Goal: Task Accomplishment & Management: Use online tool/utility

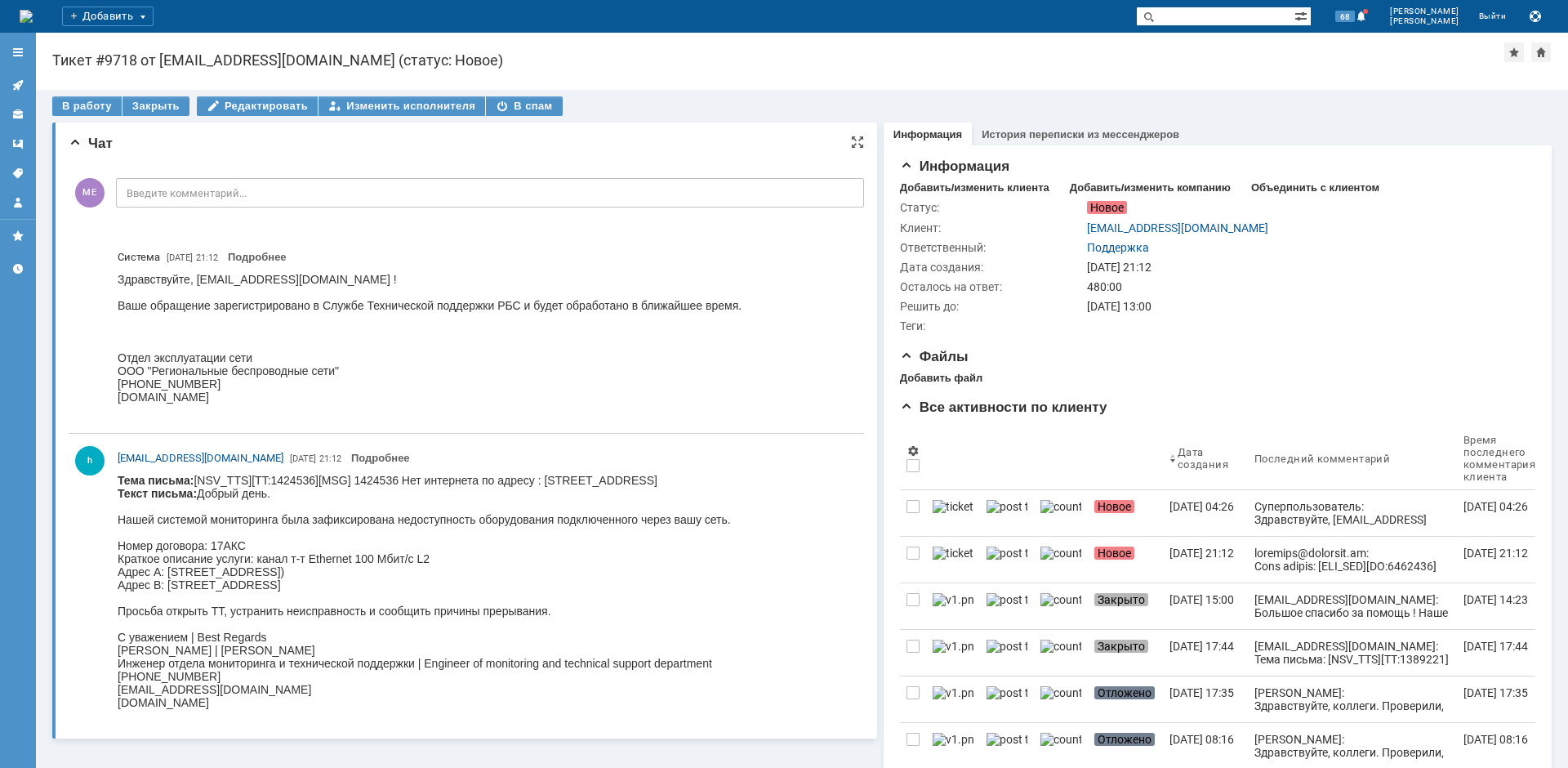
click at [645, 476] on body "Тема письма: [NSV_TTS][TT:1424536][MSG] 1424536 Нет интернета по адресу : [STRE…" at bounding box center [423, 592] width 613 height 236
click at [646, 477] on body "Тема письма: [NSV_TTS][TT:1424536][MSG] 1424536 Нет интернета по адресу : [STRE…" at bounding box center [423, 592] width 613 height 236
copy body "Нижняя"
click at [75, 108] on div "В работу" at bounding box center [87, 106] width 70 height 19
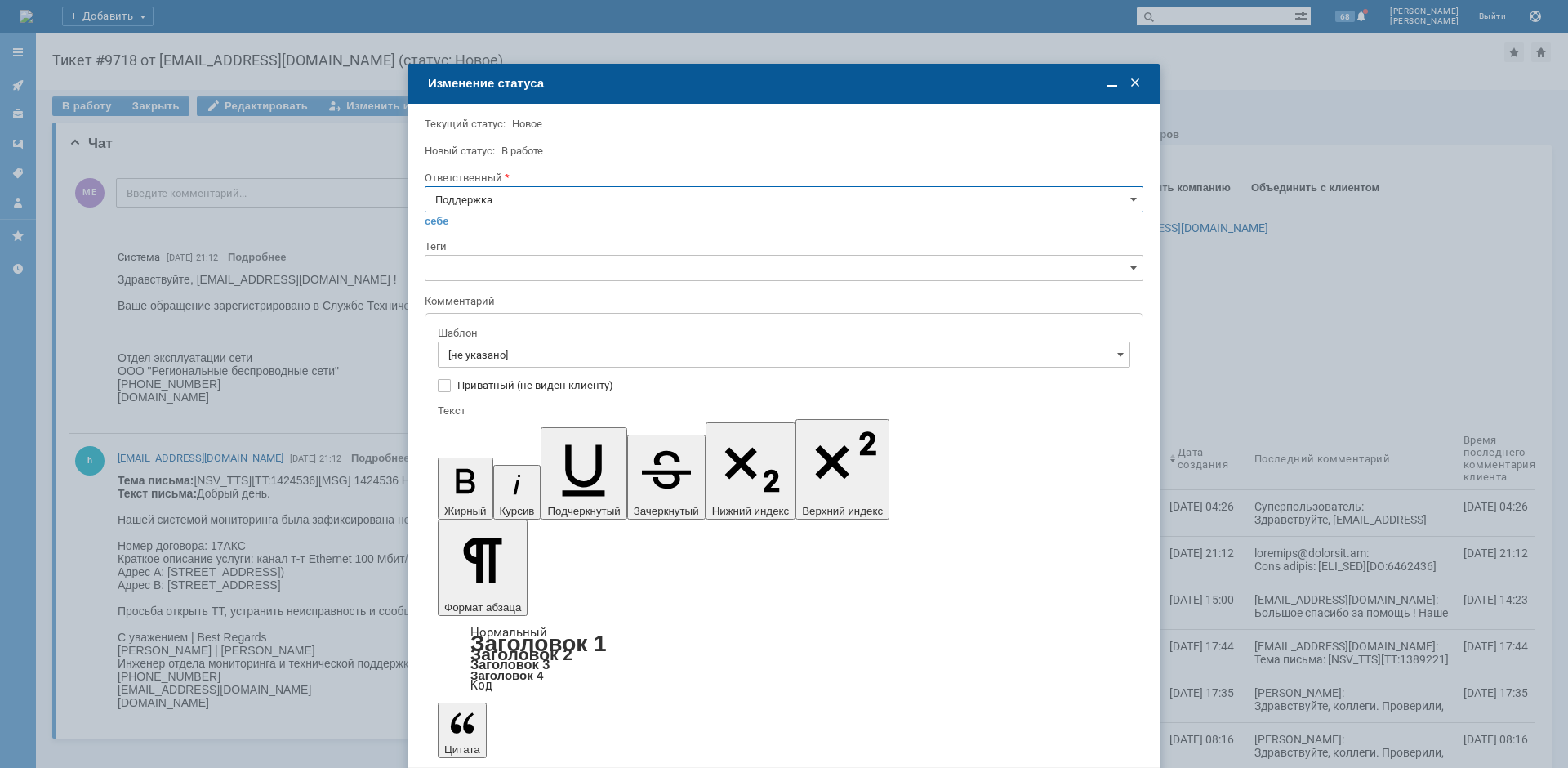
click at [559, 202] on input "Поддержка" at bounding box center [784, 199] width 719 height 26
click at [477, 361] on span "[PERSON_NAME]" at bounding box center [784, 364] width 698 height 13
type input "[PERSON_NAME]"
click at [482, 359] on input "[не указано]" at bounding box center [784, 354] width 693 height 26
type input "[PERSON_NAME]"
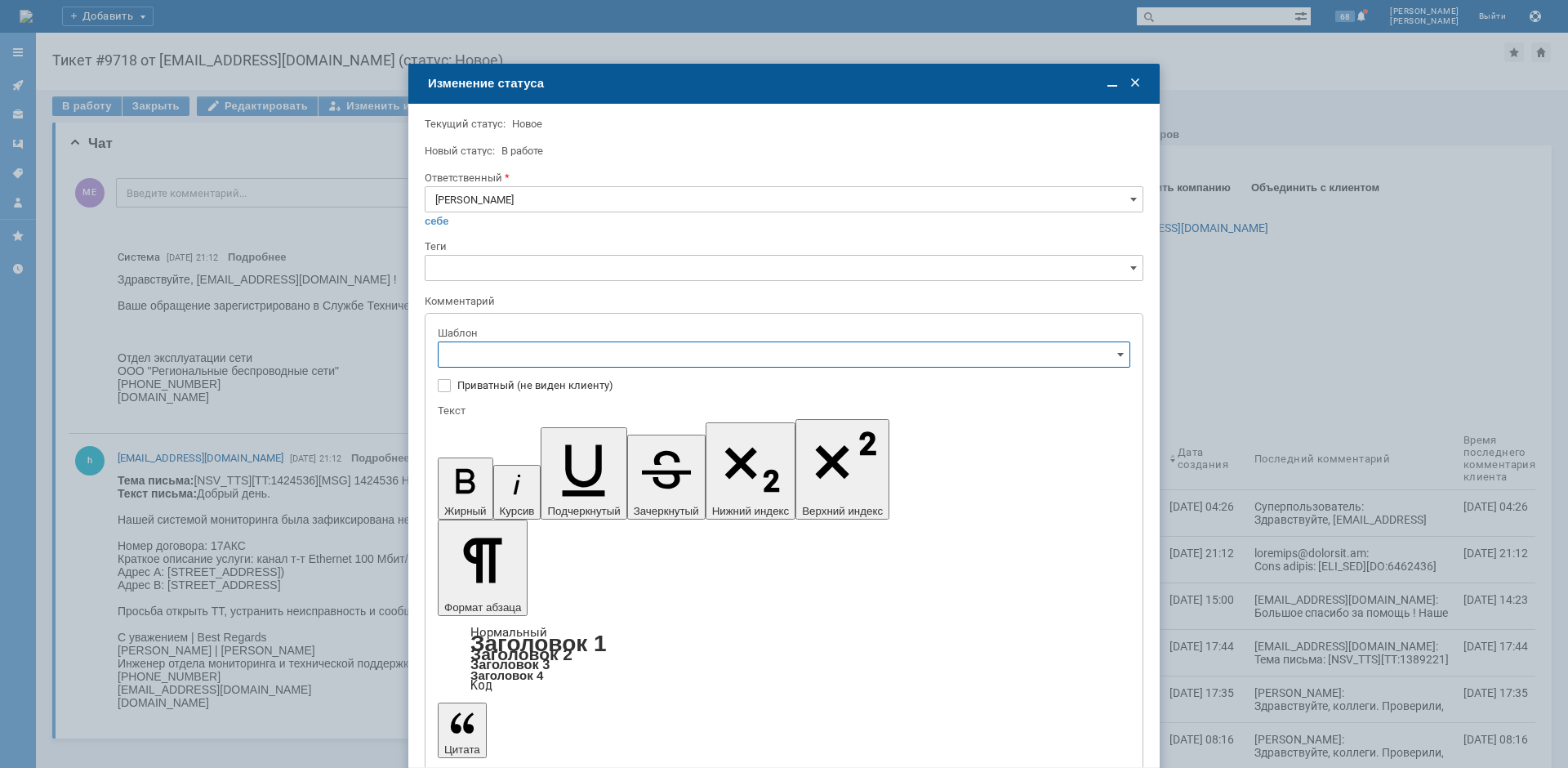
scroll to position [164, 0]
drag, startPoint x: 116, startPoint y: 102, endPoint x: 561, endPoint y: 549, distance: 630.7
click at [561, 549] on span "[операторы] штатно потерь нет" at bounding box center [784, 544] width 672 height 13
type input "[операторы] штатно потерь нет"
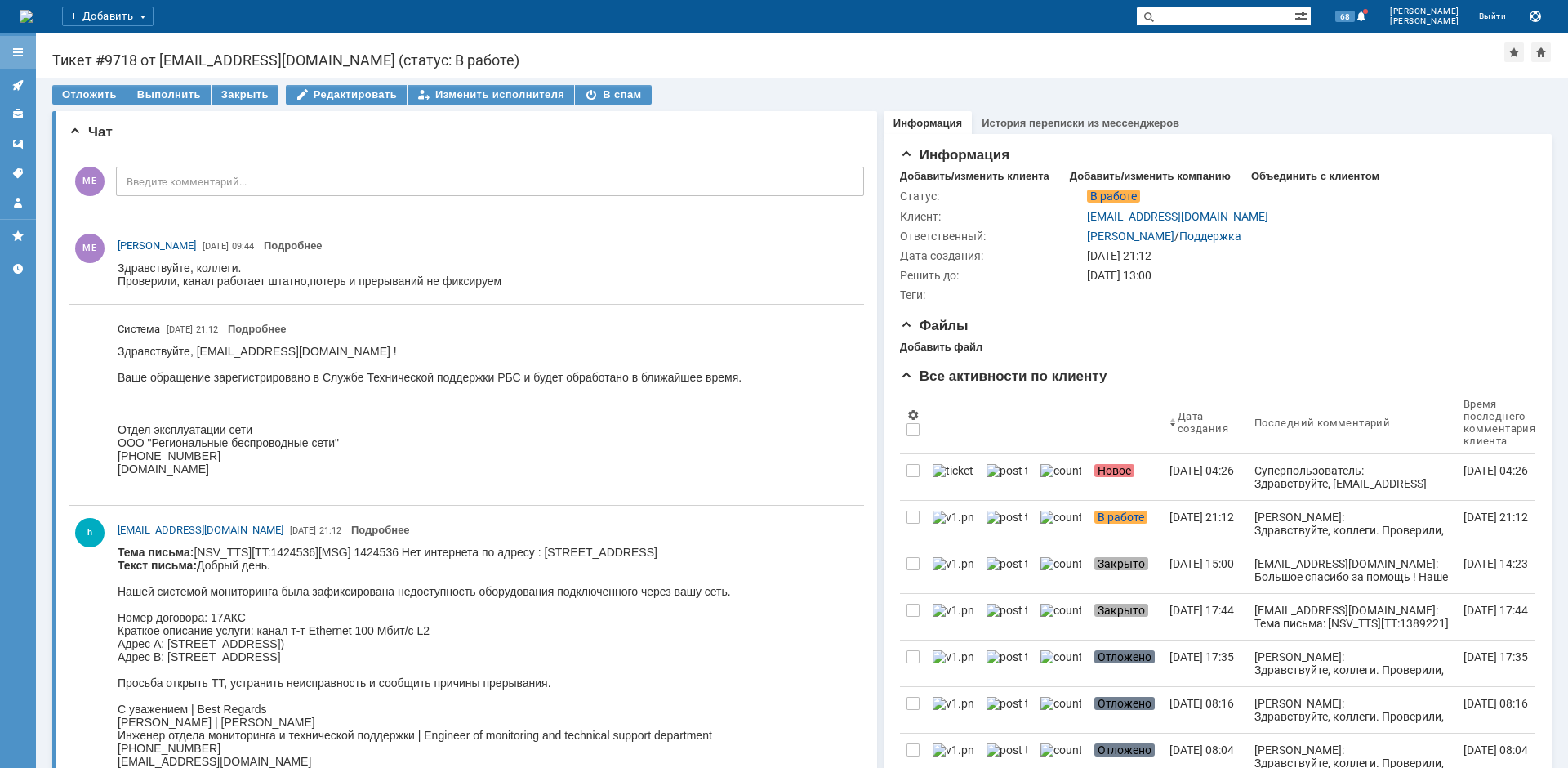
scroll to position [0, 0]
click at [13, 85] on icon at bounding box center [17, 84] width 13 height 13
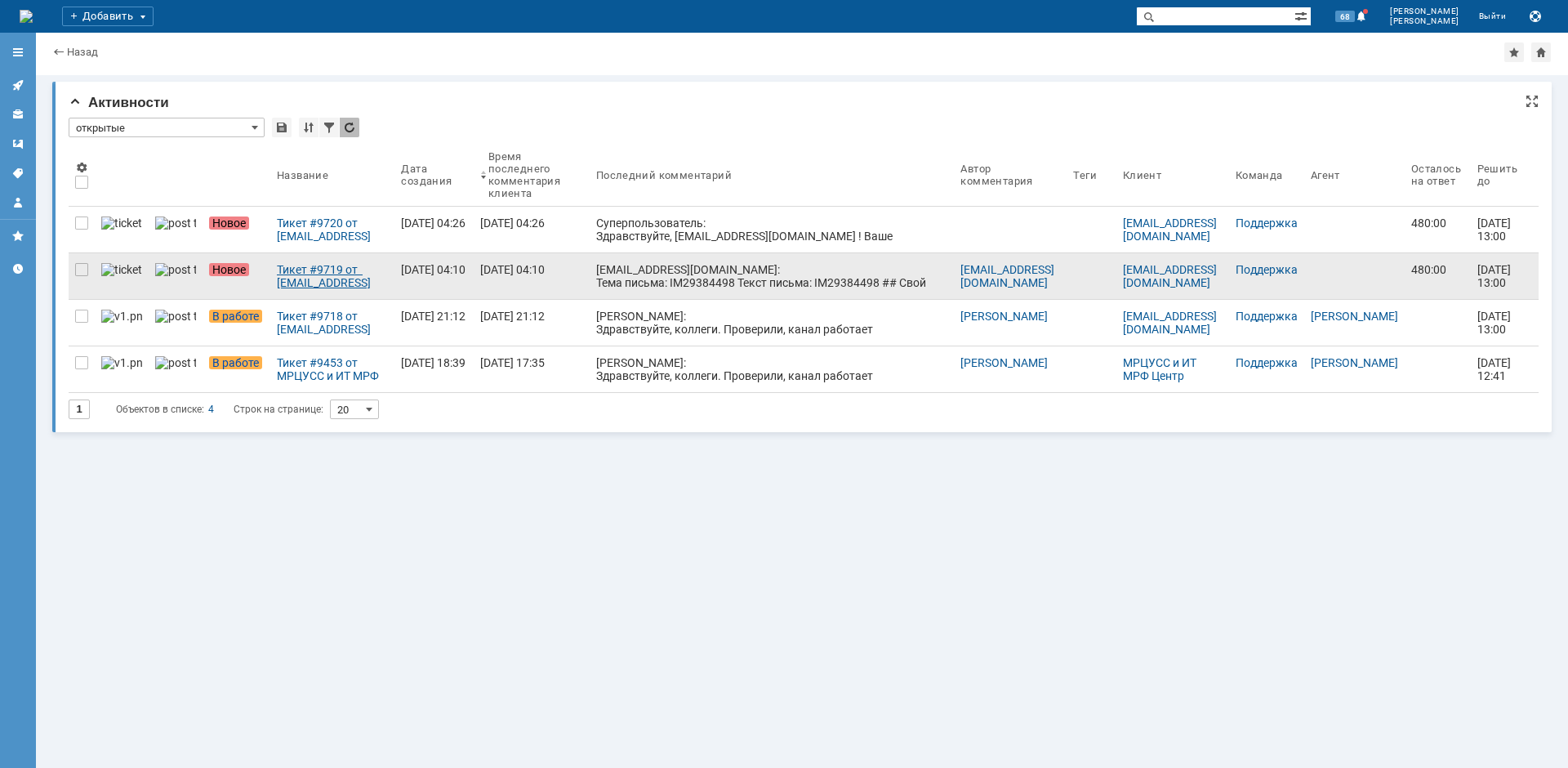
click at [305, 281] on div "Тикет #9719 от [EMAIL_ADDRESS][DOMAIN_NAME] (статус: Новое)" at bounding box center [332, 275] width 111 height 26
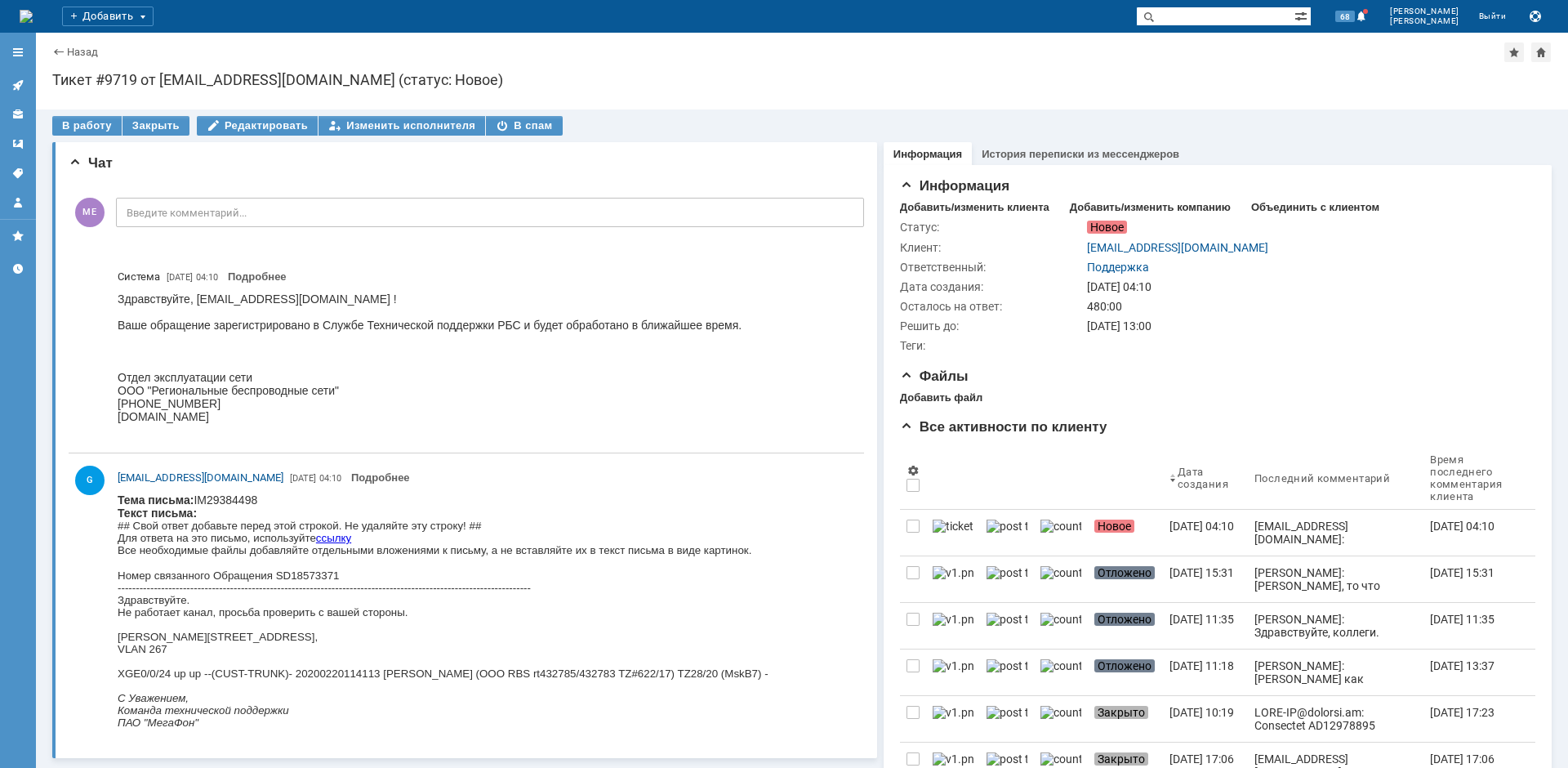
click at [467, 636] on div "Здравствуйте. Не работает канал, просьба проверить с вашей стороны. [PERSON_NAM…" at bounding box center [443, 637] width 651 height 85
click at [379, 634] on div "Здравствуйте. Не работает канал, просьба проверить с вашей стороны. [PERSON_NAM…" at bounding box center [443, 637] width 651 height 85
copy div "Ленина"
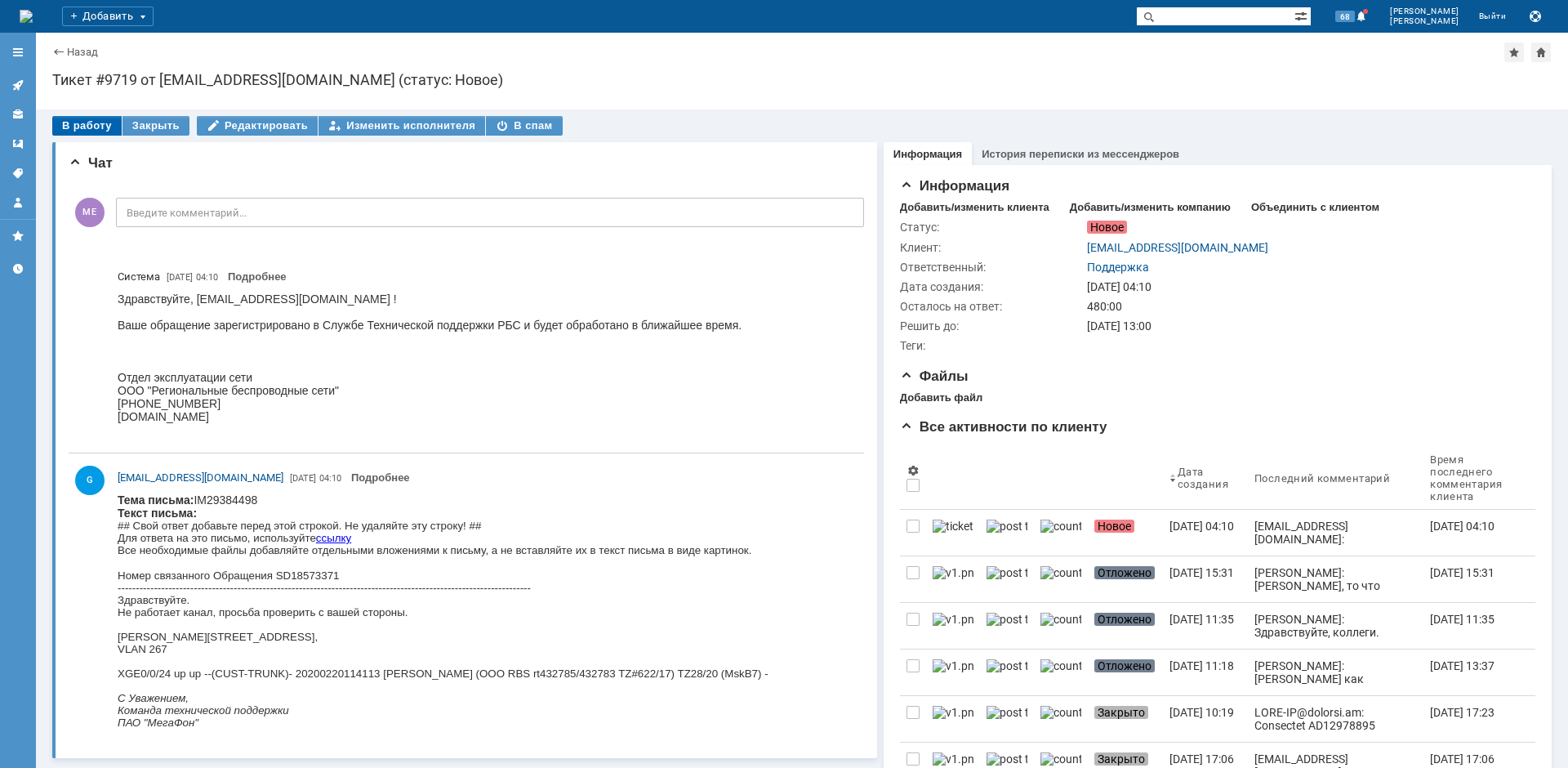
click at [76, 120] on div "В работу" at bounding box center [87, 126] width 70 height 19
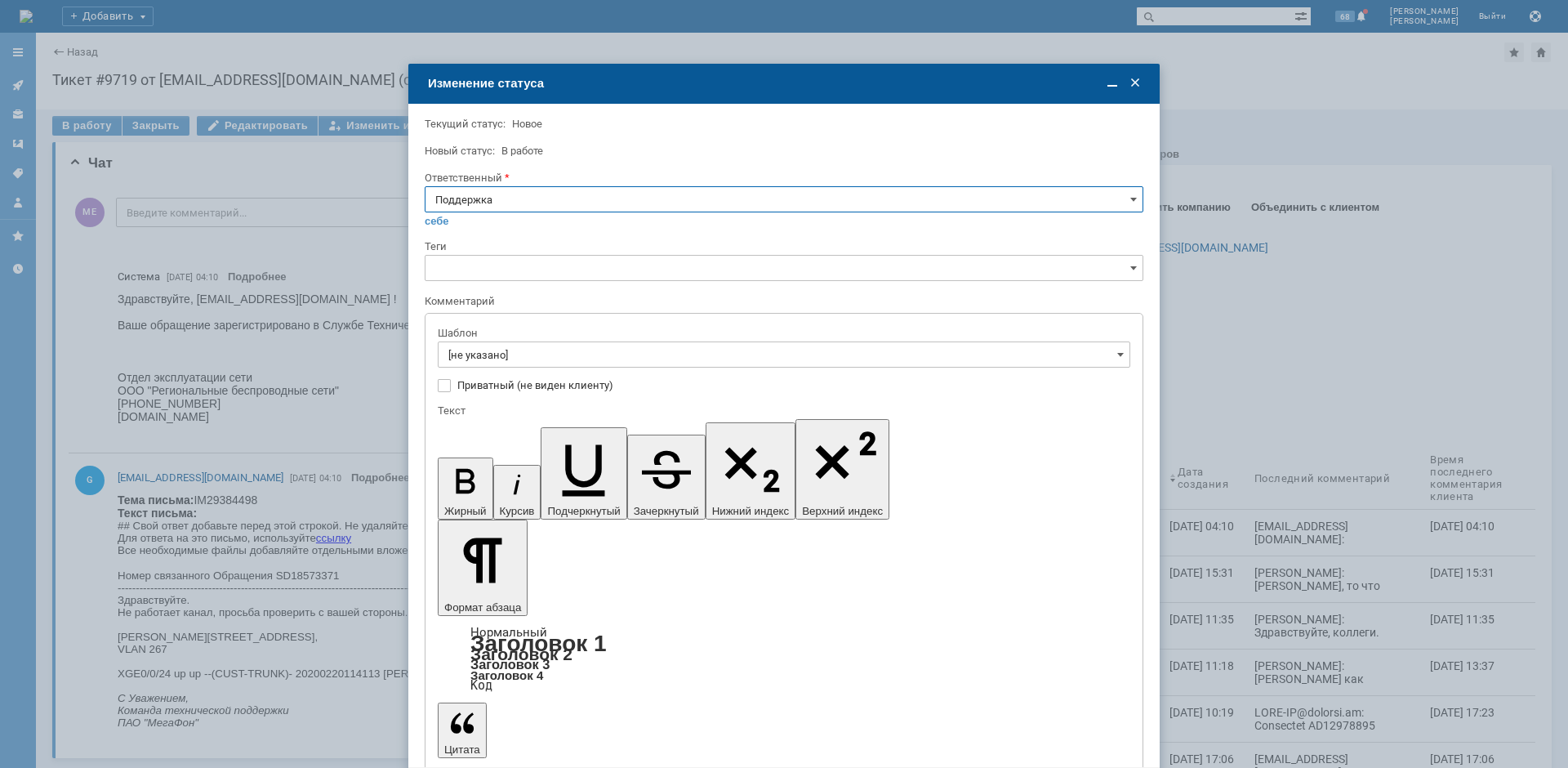
click at [577, 205] on input "Поддержка" at bounding box center [784, 199] width 719 height 26
click at [470, 363] on span "[PERSON_NAME]" at bounding box center [784, 364] width 698 height 13
type input "[PERSON_NAME]"
click at [473, 353] on input "[не указано]" at bounding box center [784, 354] width 693 height 26
type input "[PERSON_NAME]"
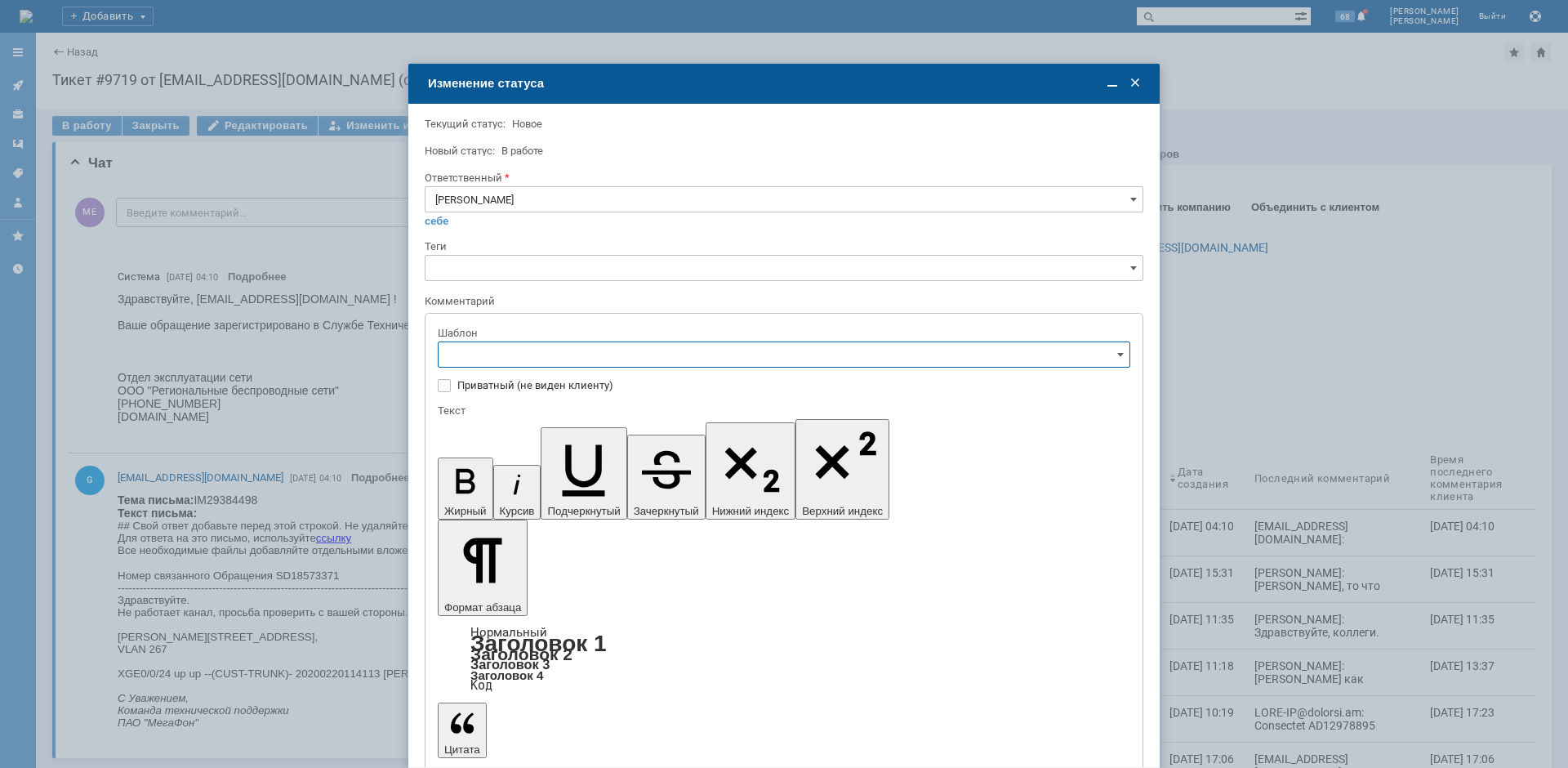
click at [645, 522] on span "[операторы] Сейчас работает, было недоступно железо на клиенте" at bounding box center [784, 519] width 672 height 13
type input "[операторы] Сейчас работает, было недоступно железо на клиенте"
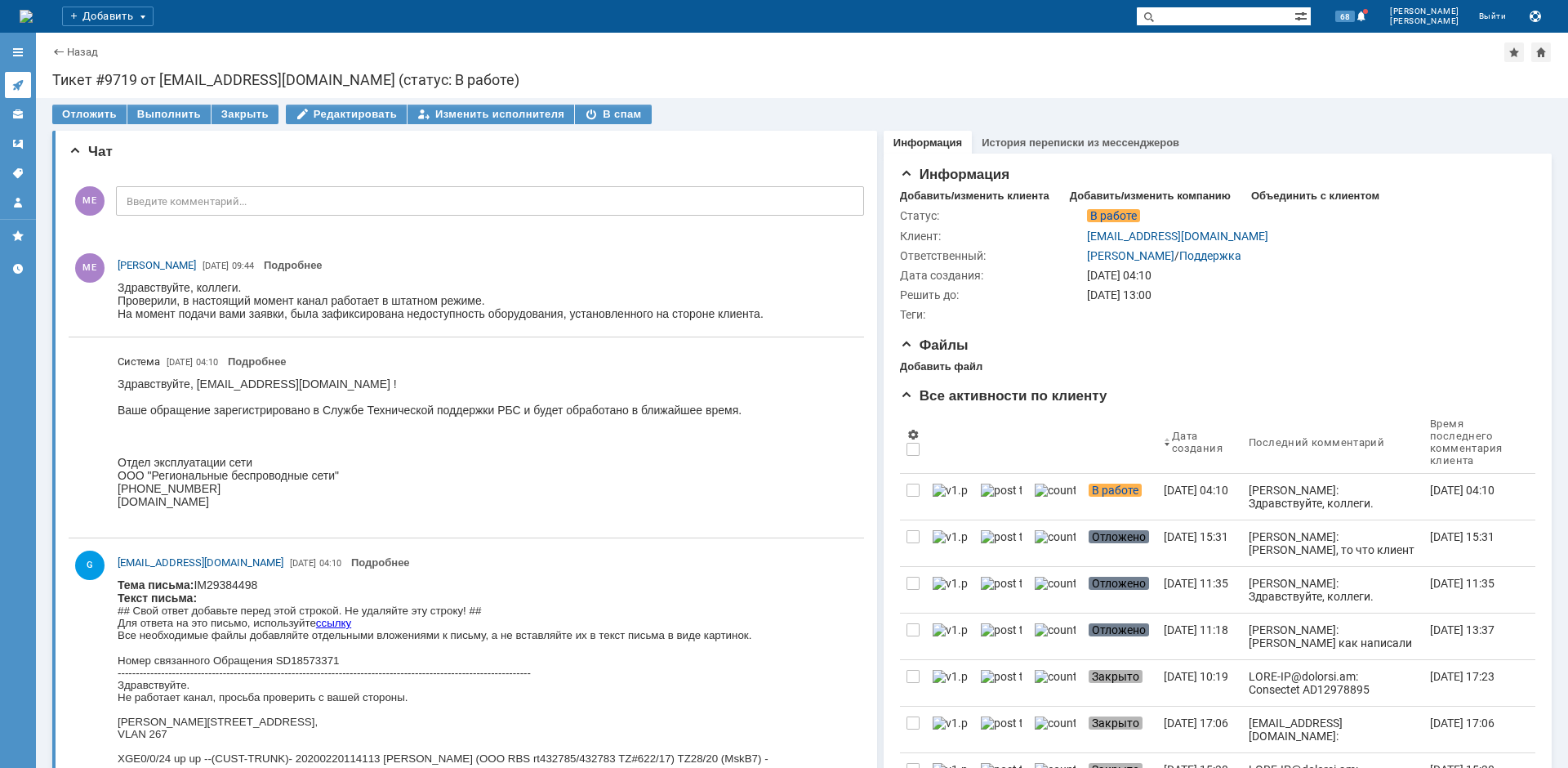
click at [20, 85] on icon at bounding box center [17, 84] width 13 height 13
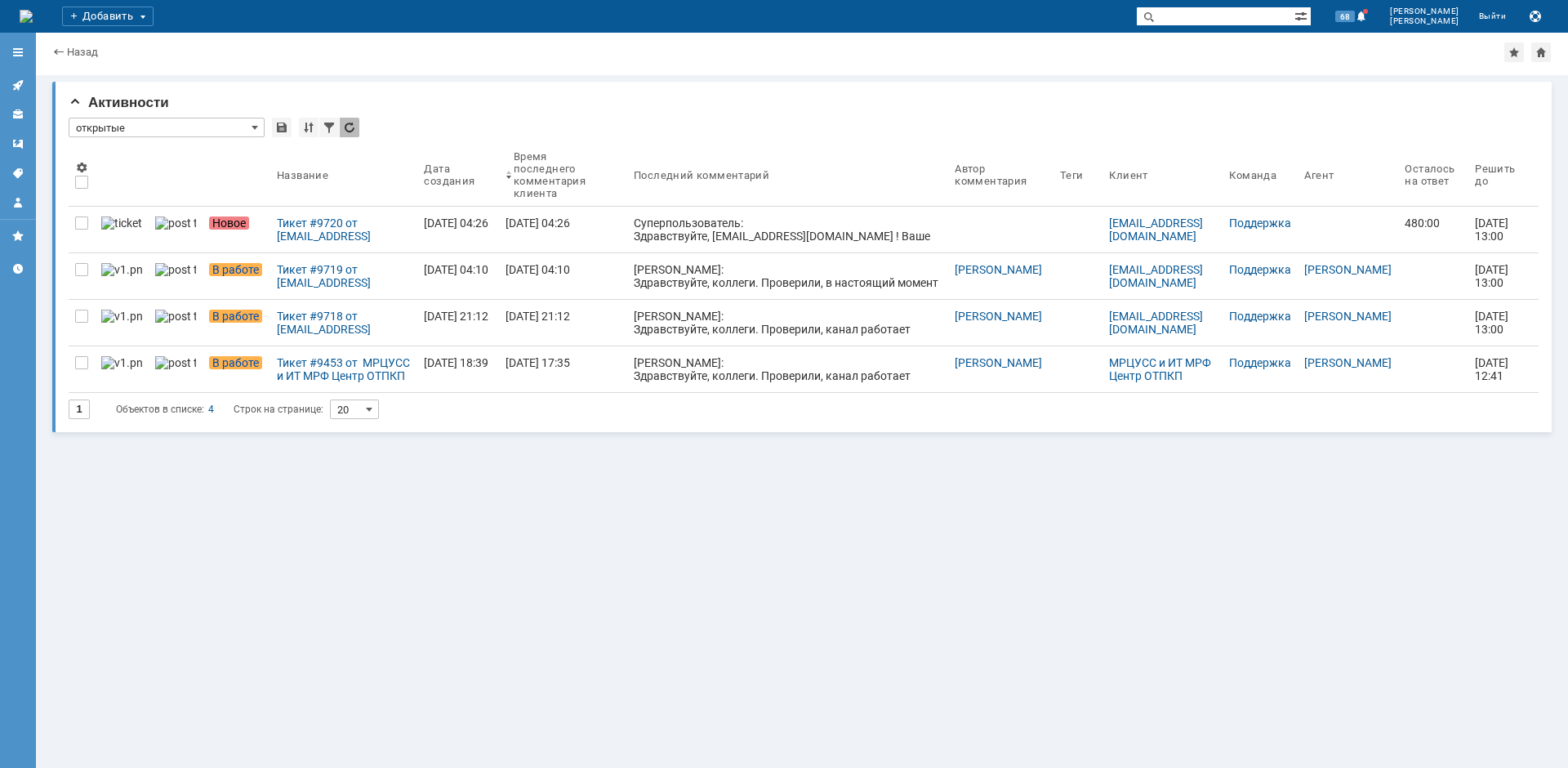
click at [277, 232] on div "Тикет #9720 от [EMAIL_ADDRESS][DOMAIN_NAME] (статус: Новое)" at bounding box center [344, 229] width 134 height 26
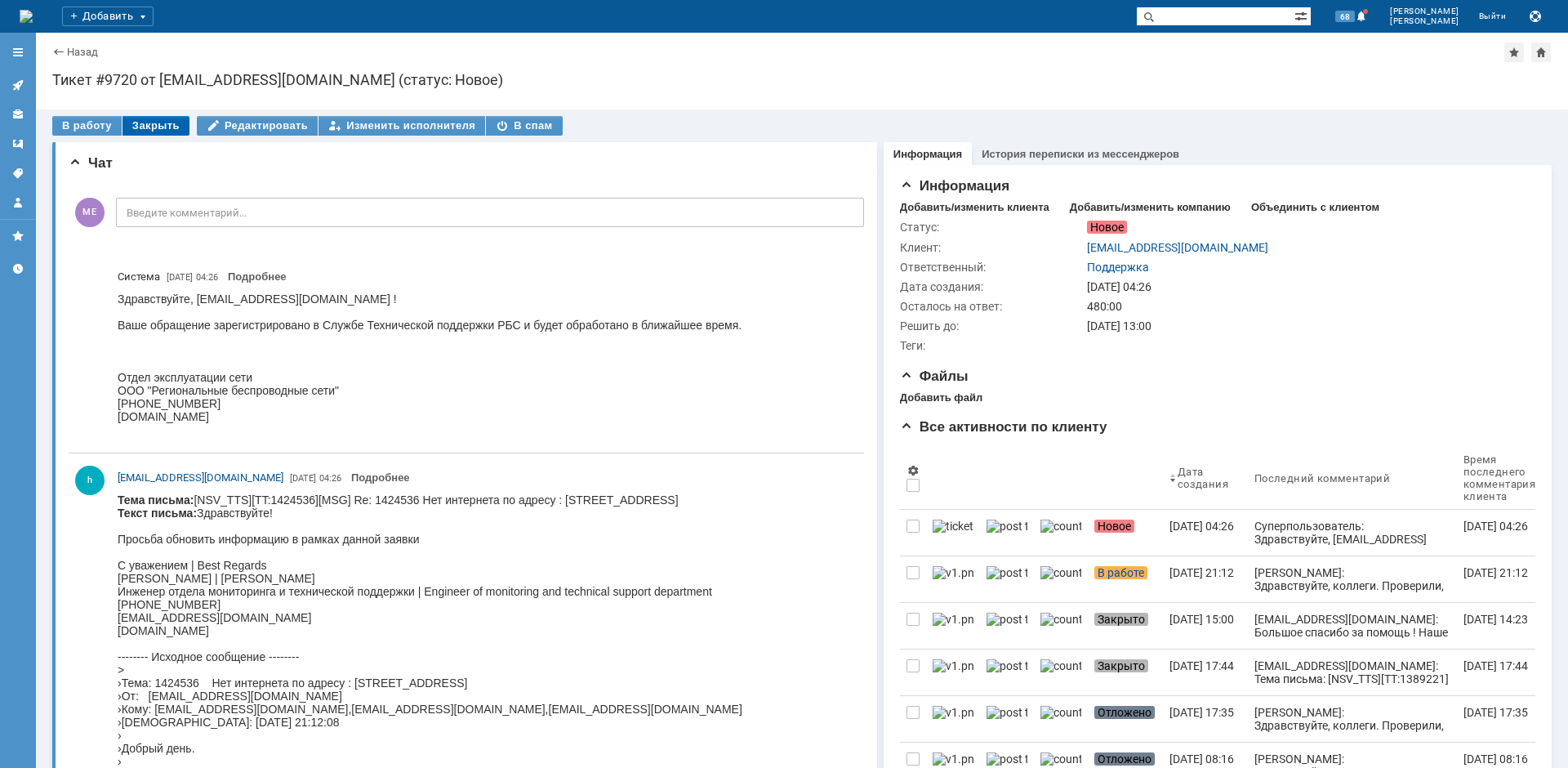
click at [140, 124] on div "Закрыть" at bounding box center [155, 126] width 67 height 19
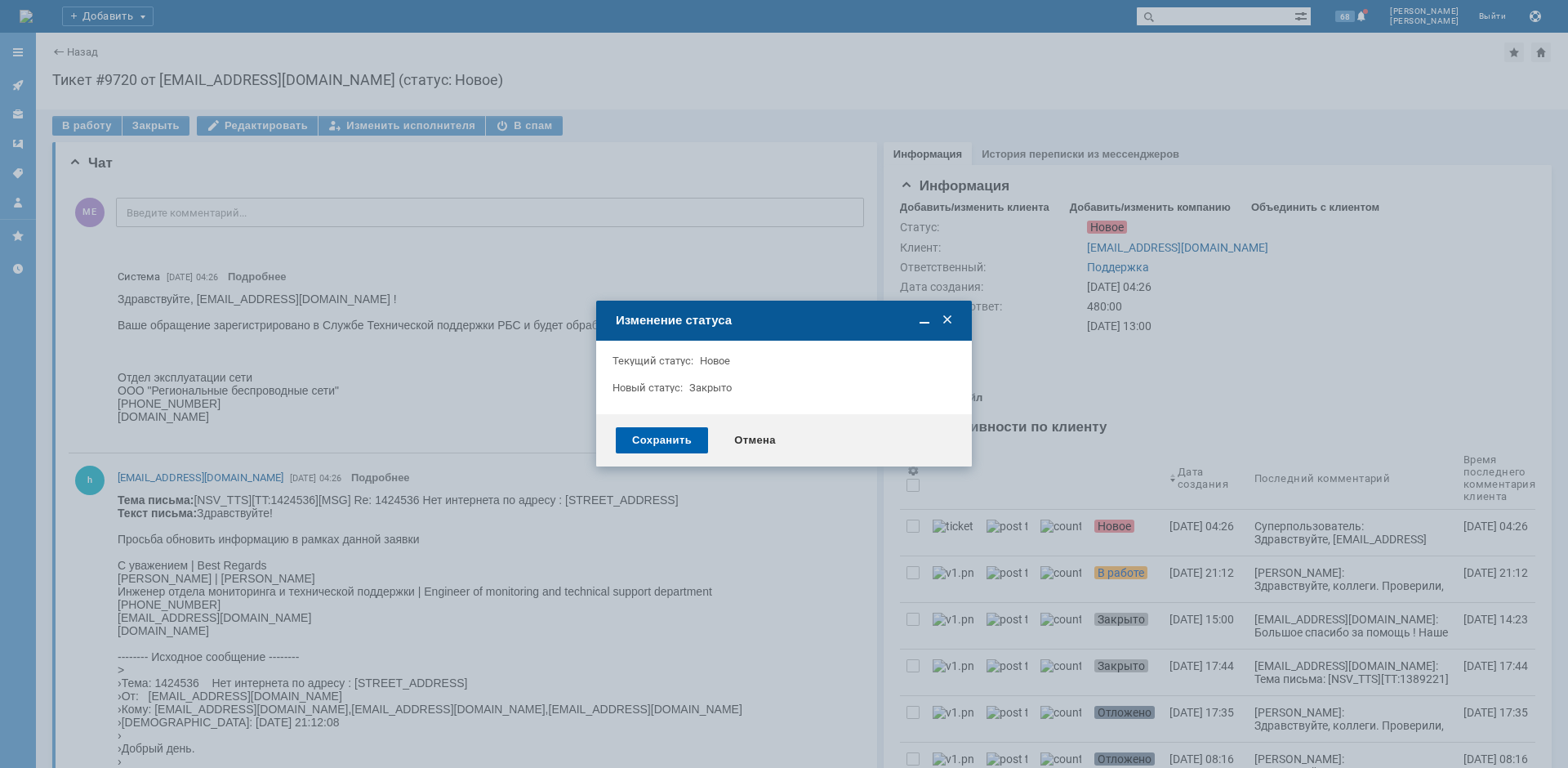
click at [652, 446] on div "Сохранить" at bounding box center [661, 440] width 92 height 26
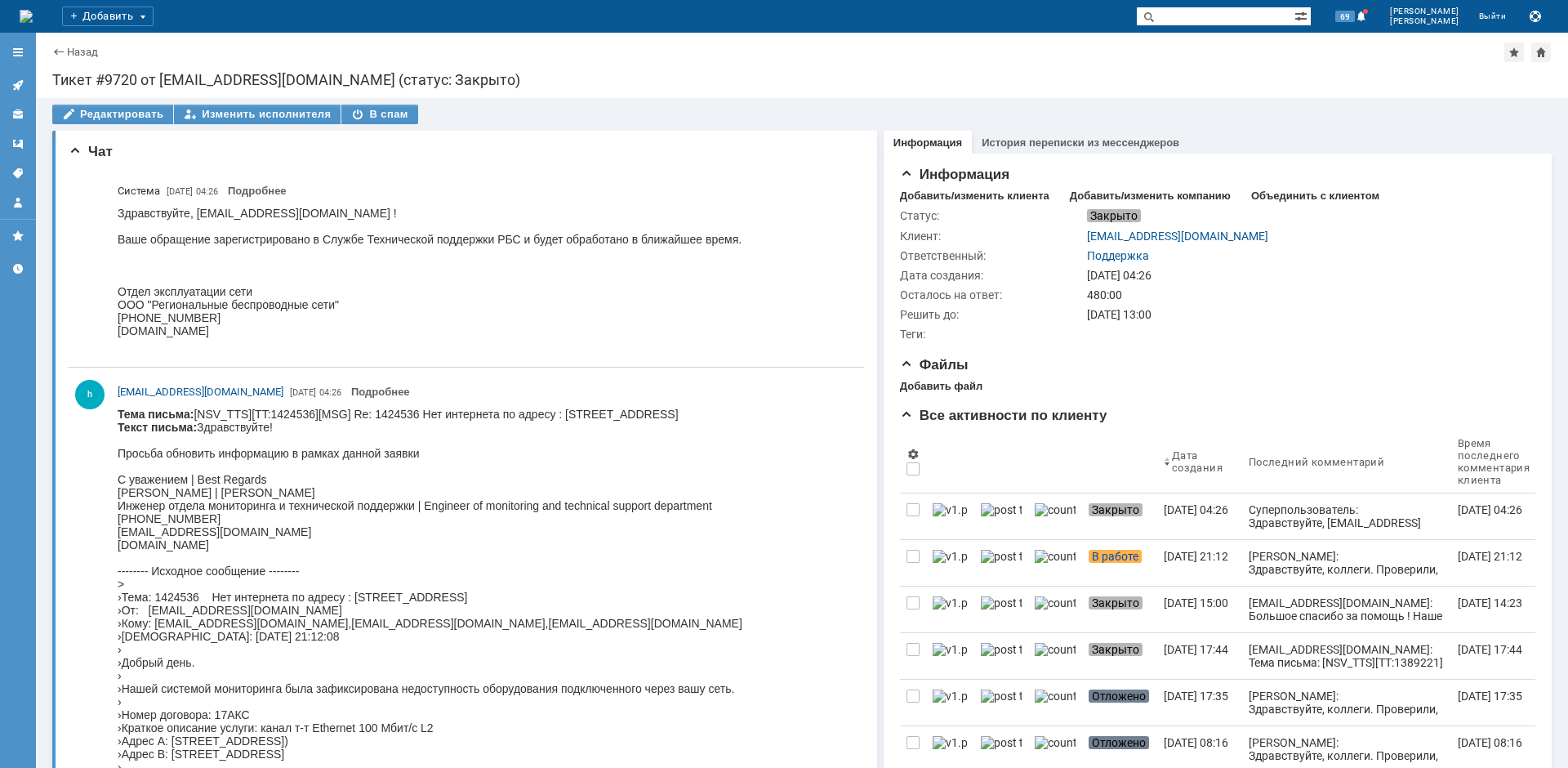
click at [17, 76] on link at bounding box center [17, 84] width 26 height 26
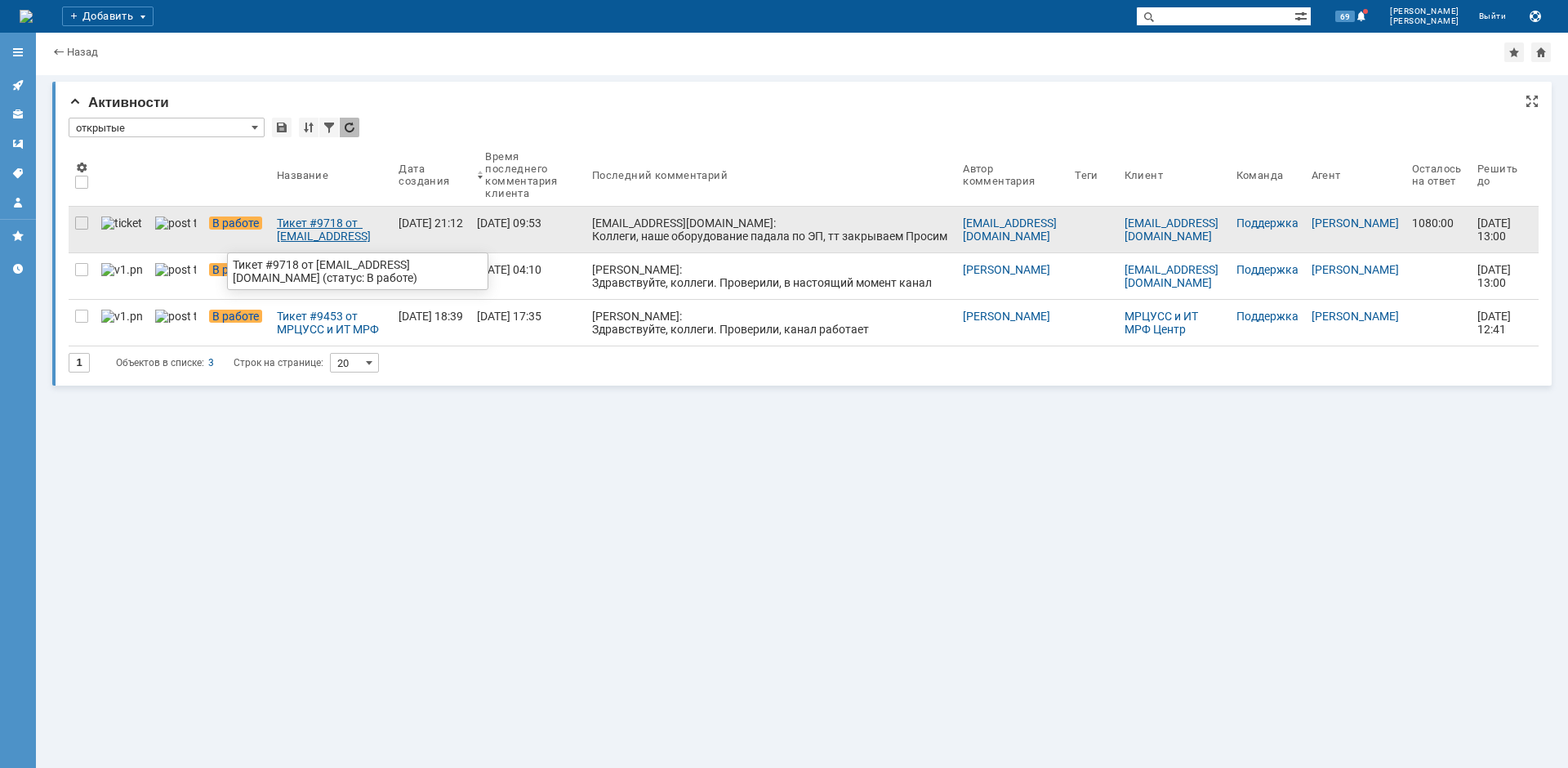
click at [311, 230] on div "Тикет #9718 от [EMAIL_ADDRESS][DOMAIN_NAME] (статус: В работе)" at bounding box center [331, 229] width 109 height 26
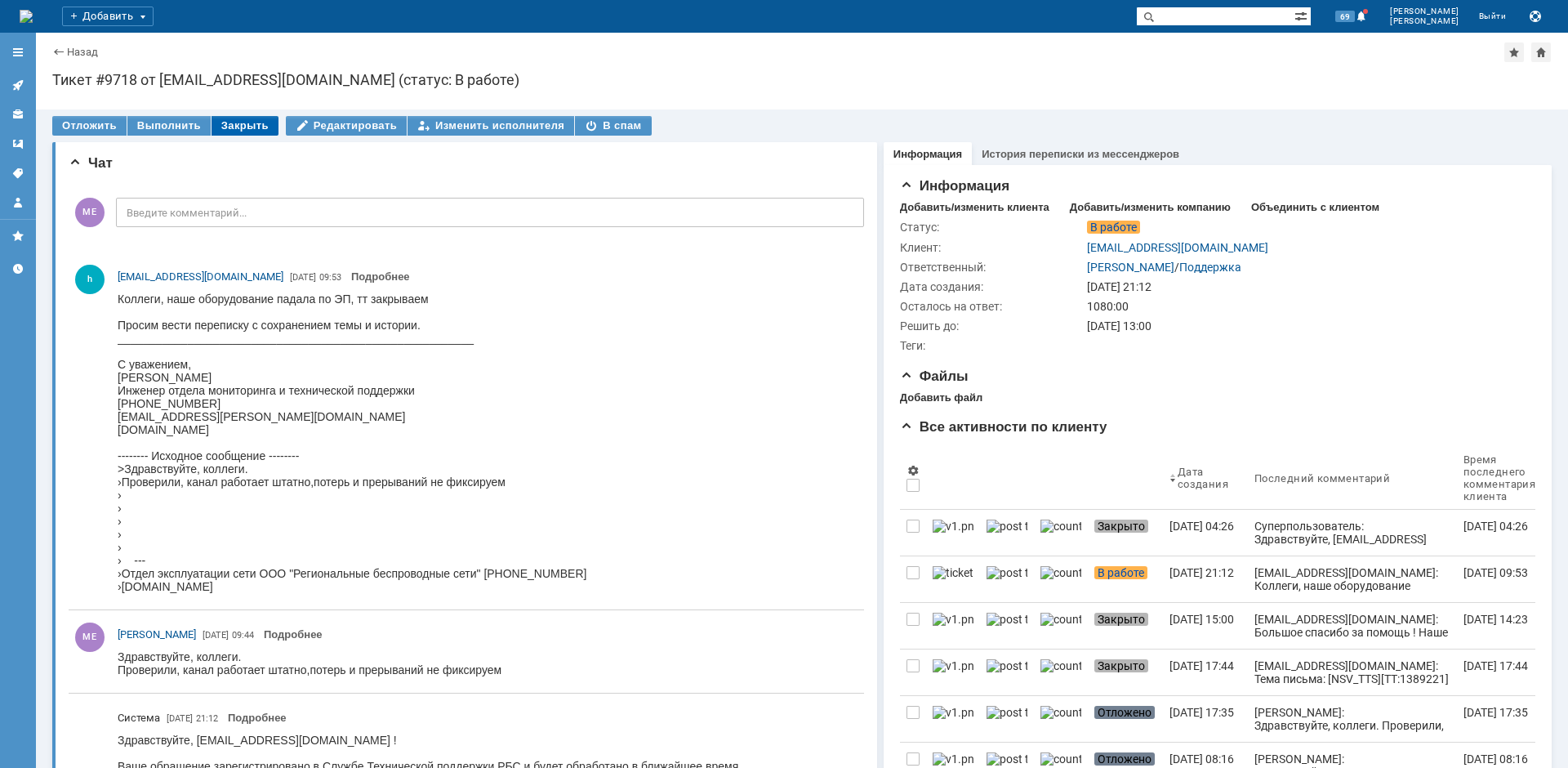
click at [229, 127] on div "Закрыть" at bounding box center [244, 126] width 67 height 19
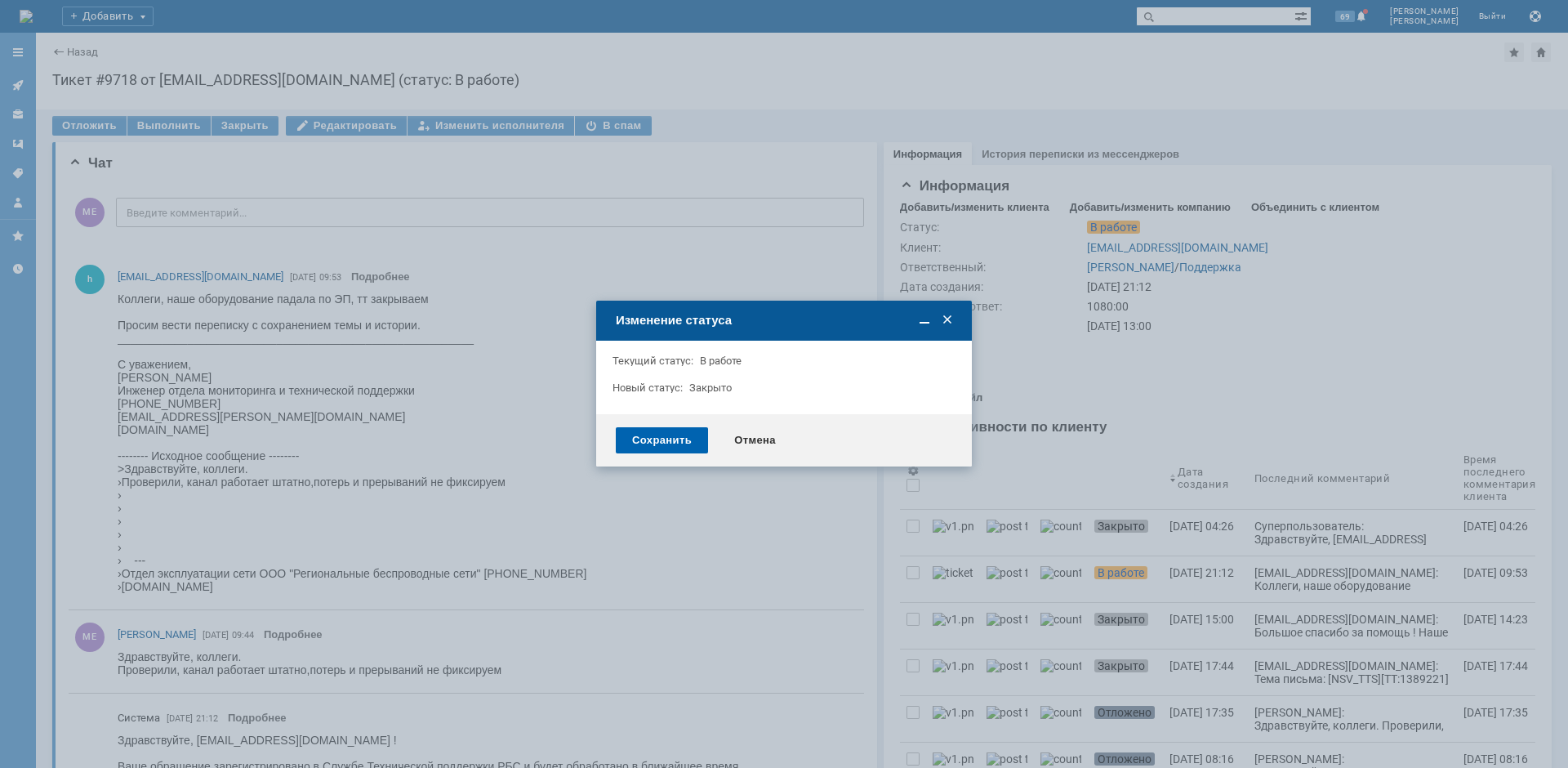
click at [635, 447] on div "Сохранить" at bounding box center [661, 440] width 92 height 26
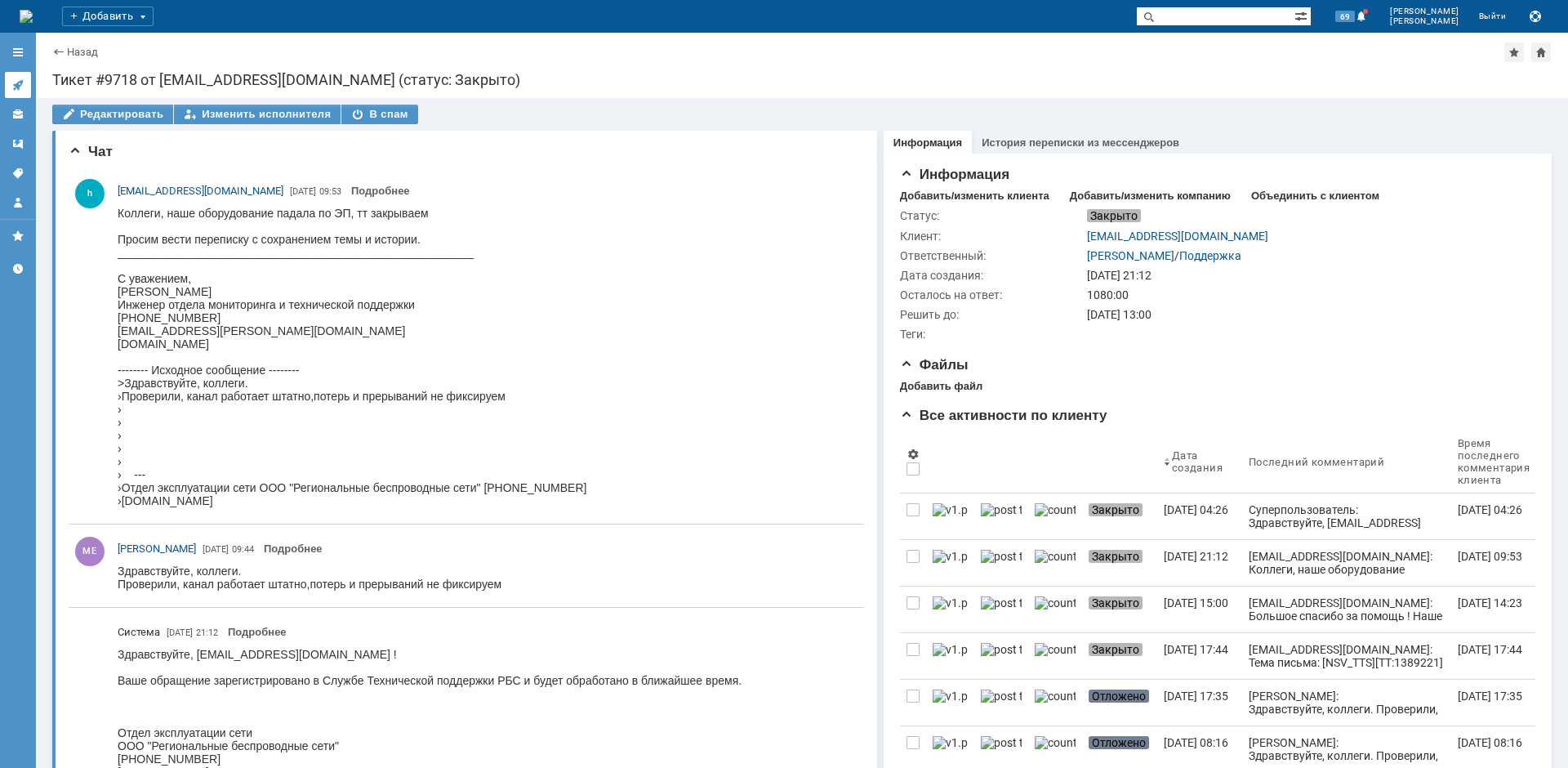
click at [20, 80] on link at bounding box center [17, 84] width 26 height 26
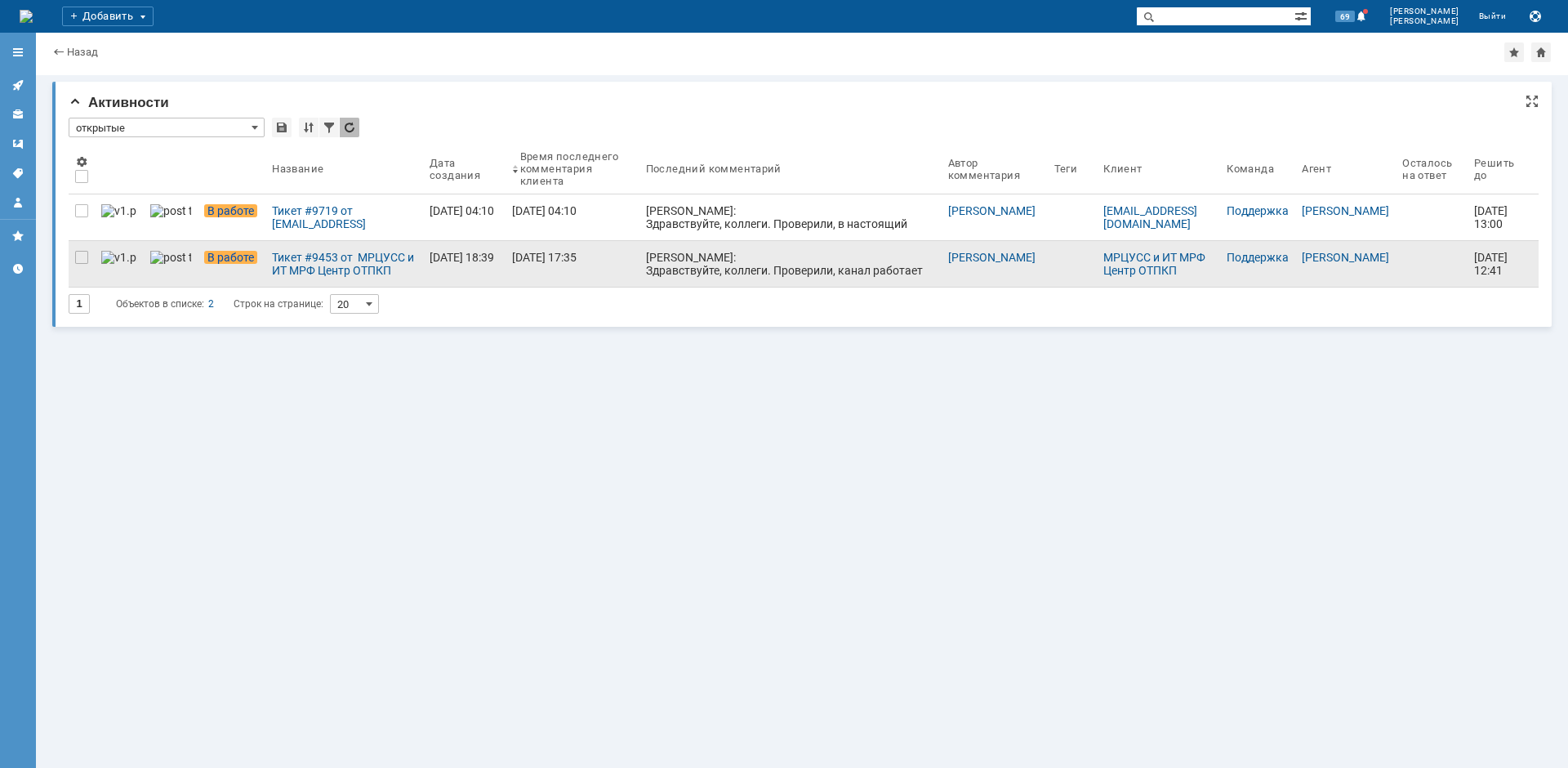
click at [763, 268] on div "[PERSON_NAME]: Здравствуйте, коллеги. Проверили, канал работает штатно,потерь и…" at bounding box center [791, 277] width 289 height 52
